Goal: Information Seeking & Learning: Check status

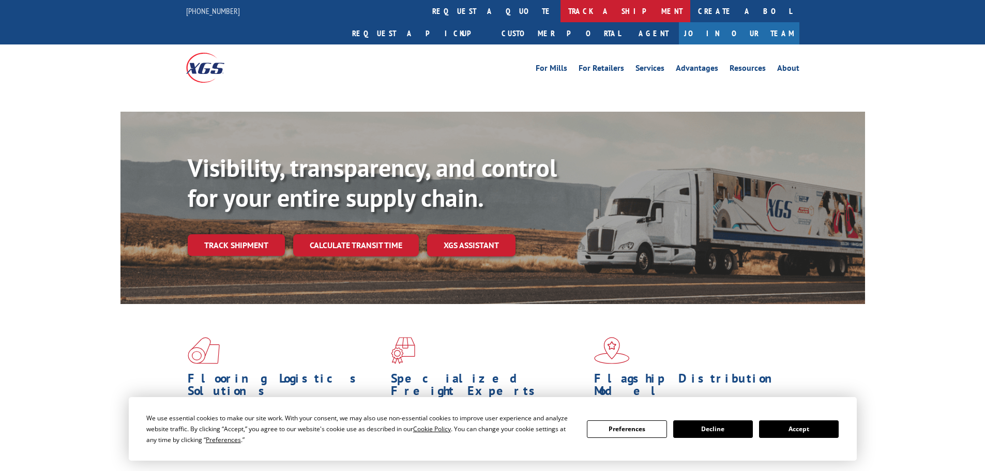
click at [560, 8] on link "track a shipment" at bounding box center [625, 11] width 130 height 22
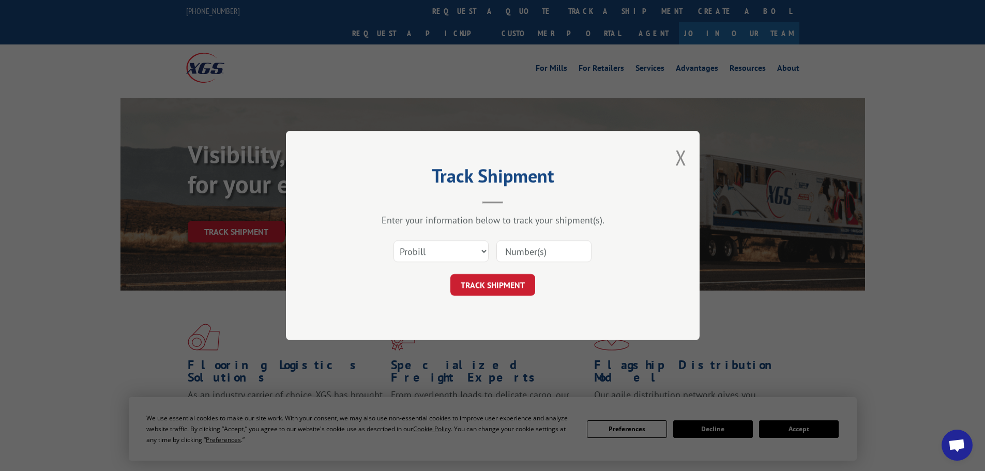
click at [430, 259] on select "Select category... Probill BOL PO" at bounding box center [440, 251] width 95 height 22
select select "bol"
click at [393, 240] on select "Select category... Probill BOL PO" at bounding box center [440, 251] width 95 height 22
click at [547, 253] on input at bounding box center [543, 251] width 95 height 22
paste input "7063256"
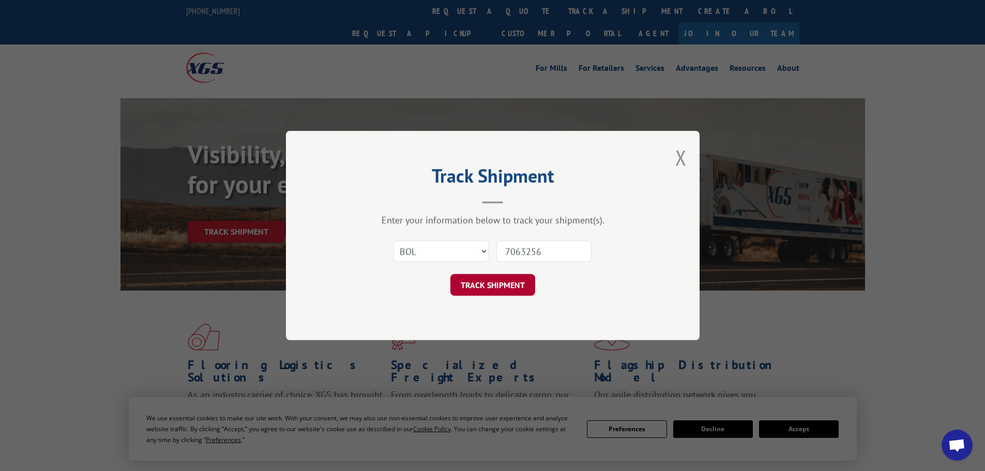
type input "7063256"
click at [493, 288] on button "TRACK SHIPMENT" at bounding box center [492, 285] width 85 height 22
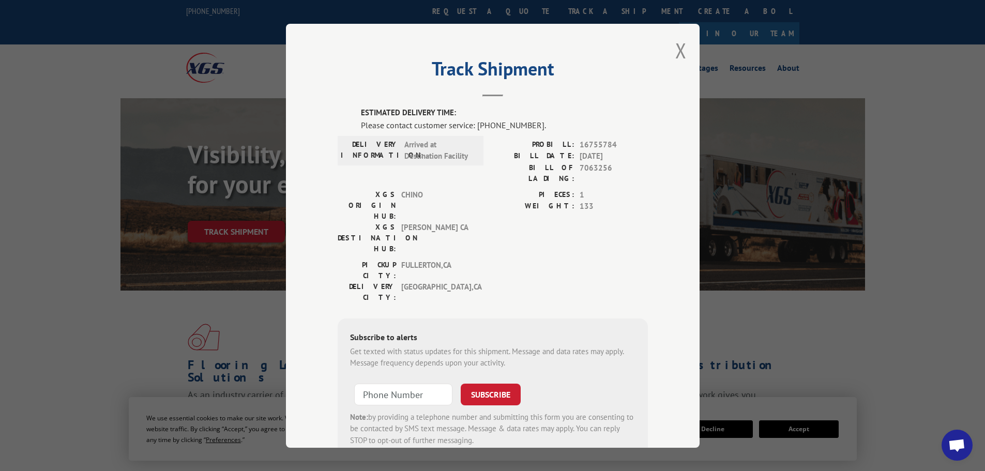
scroll to position [21, 0]
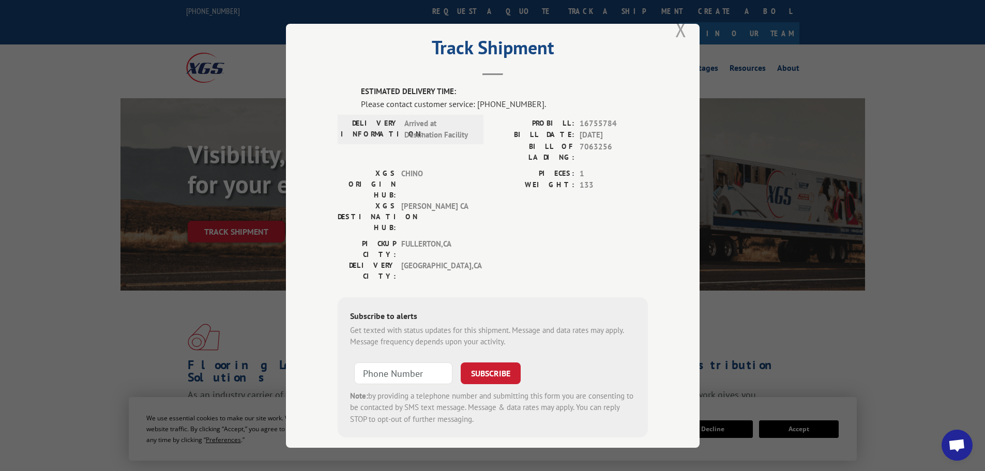
click at [678, 37] on button "Close modal" at bounding box center [680, 29] width 11 height 27
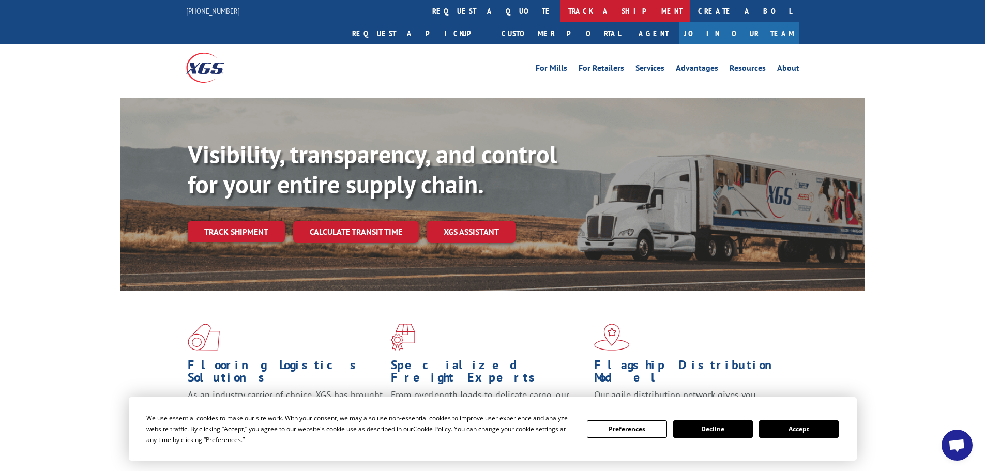
click at [560, 16] on link "track a shipment" at bounding box center [625, 11] width 130 height 22
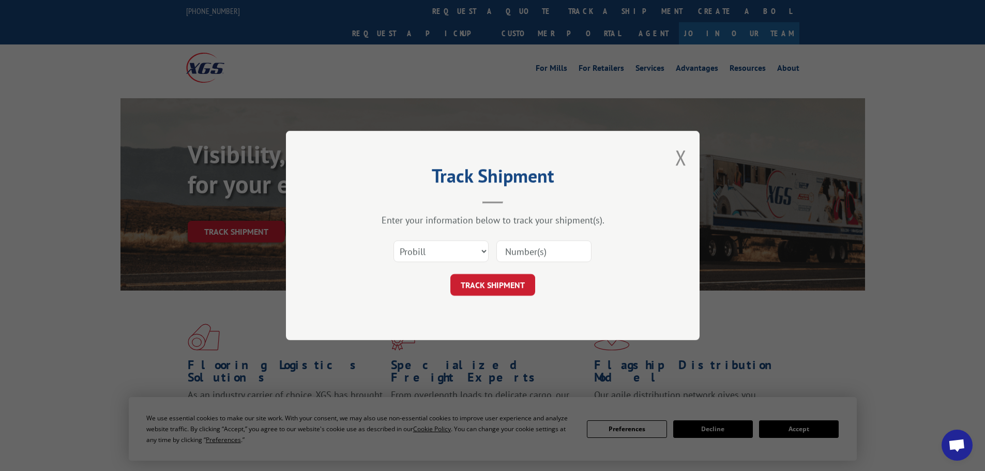
scroll to position [0, 0]
click at [474, 252] on select "Select category... Probill BOL PO" at bounding box center [440, 251] width 95 height 22
select select "bol"
click at [393, 240] on select "Select category... Probill BOL PO" at bounding box center [440, 251] width 95 height 22
click at [539, 250] on input at bounding box center [543, 251] width 95 height 22
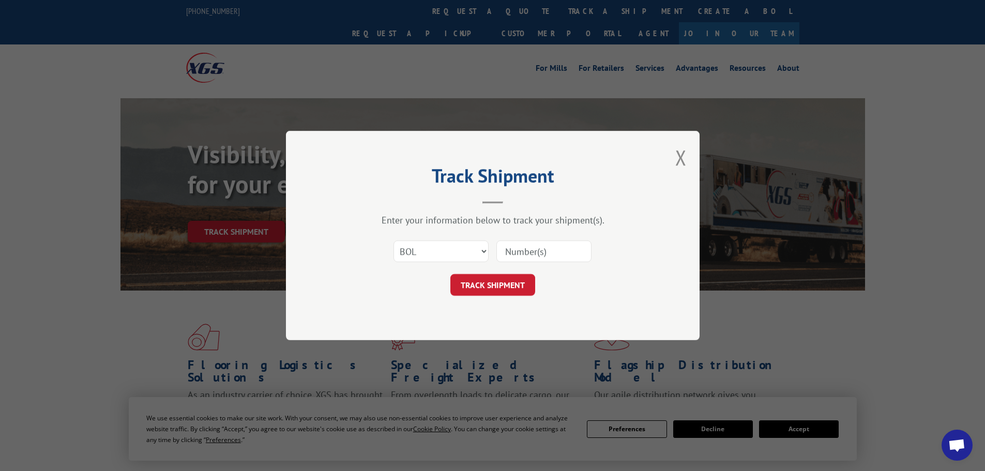
paste input "7063256"
type input "7063256"
click at [506, 288] on button "TRACK SHIPMENT" at bounding box center [492, 285] width 85 height 22
